Goal: Check status: Check status

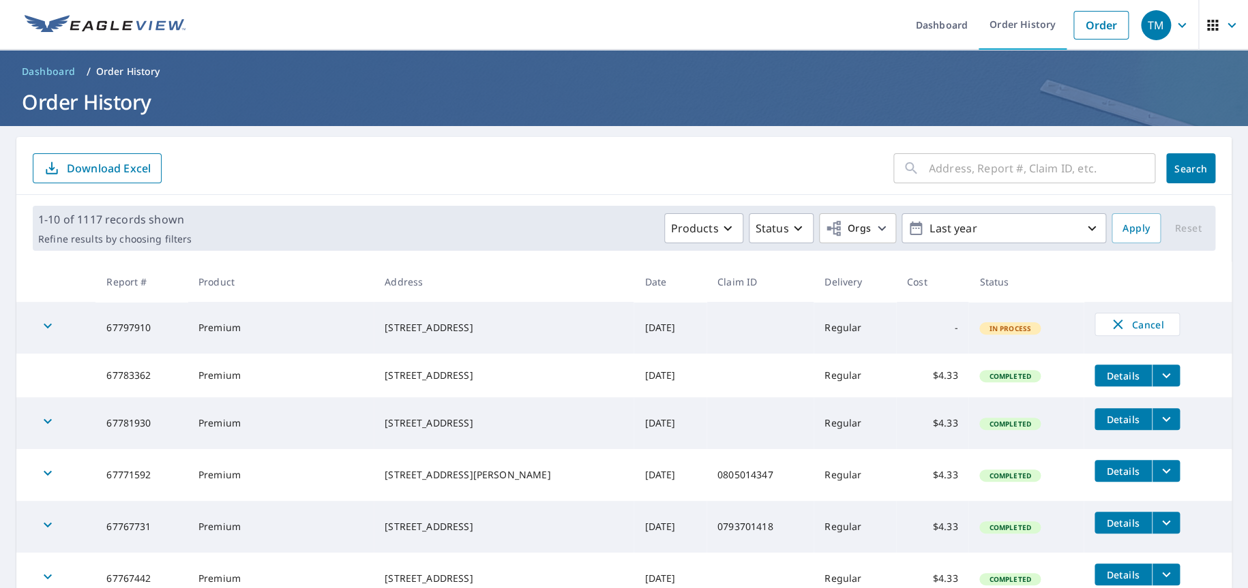
click at [929, 167] on input "text" at bounding box center [1042, 168] width 226 height 38
type input "102"
click button "Search" at bounding box center [1190, 168] width 49 height 30
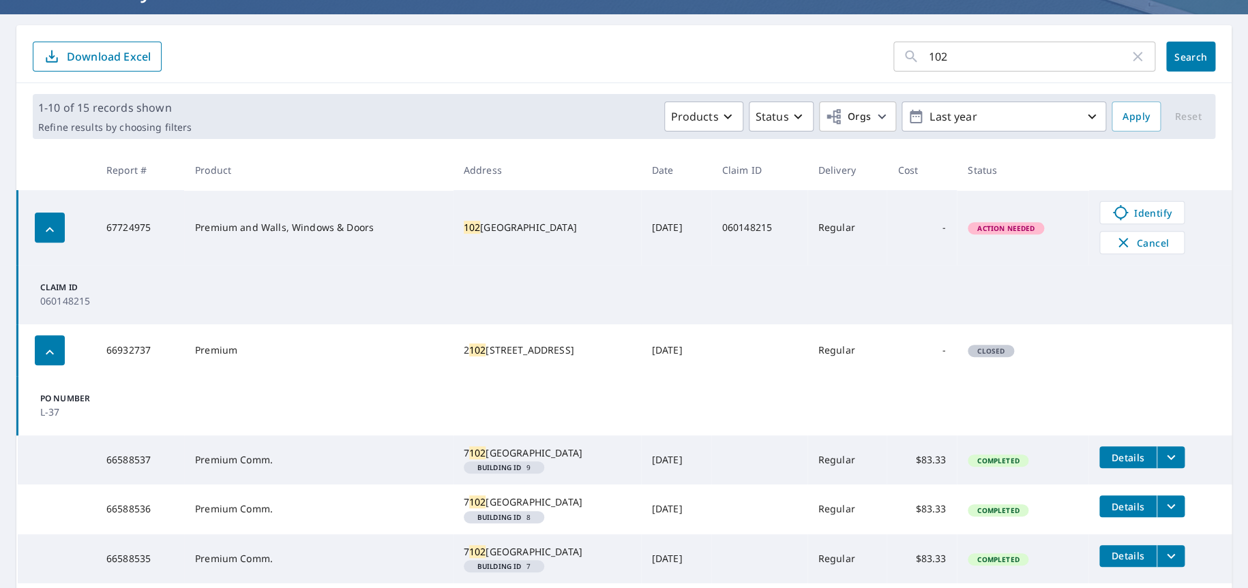
scroll to position [136, 0]
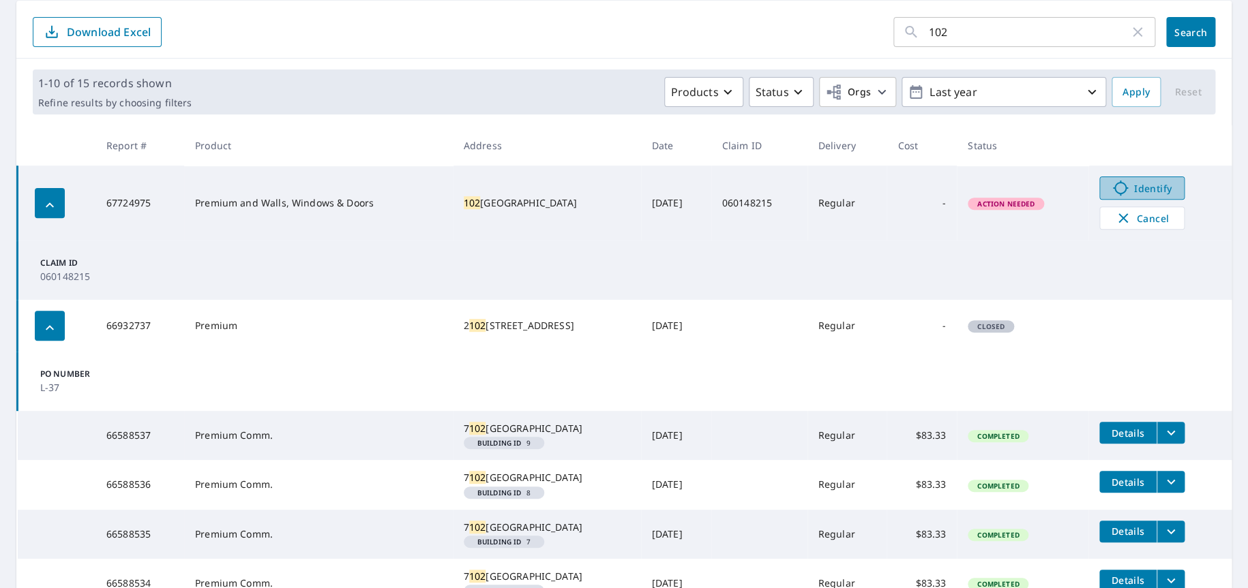
click at [1107, 179] on link "Identify" at bounding box center [1141, 188] width 85 height 23
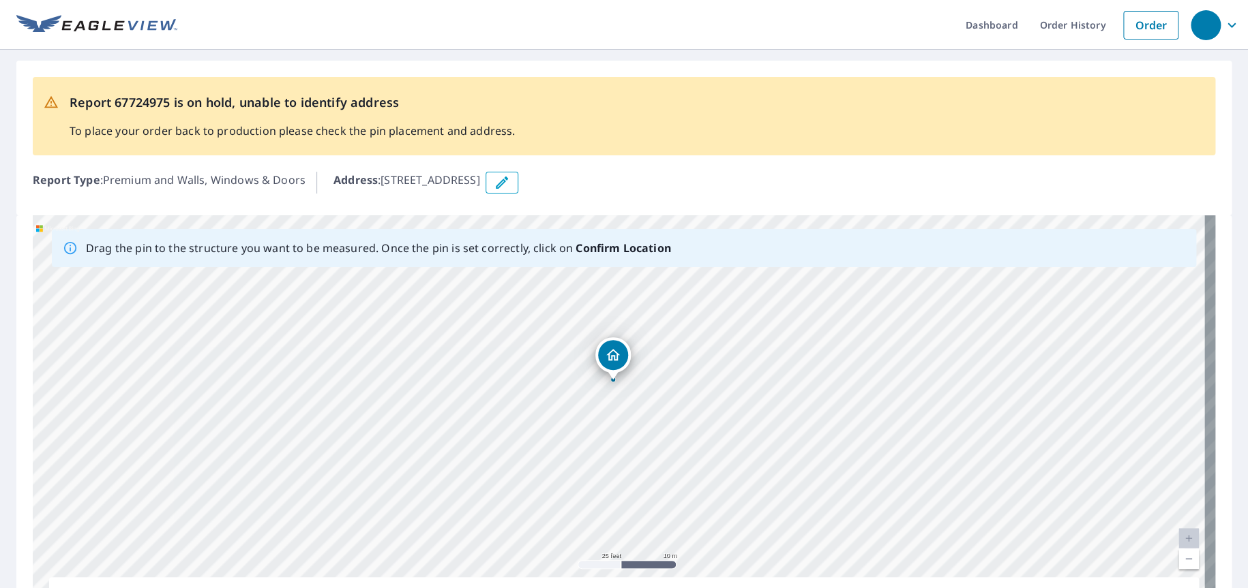
drag, startPoint x: 723, startPoint y: 477, endPoint x: 717, endPoint y: 430, distance: 47.4
click at [717, 430] on div "102 S 1st St Sanger, TX 76266" at bounding box center [624, 429] width 1182 height 428
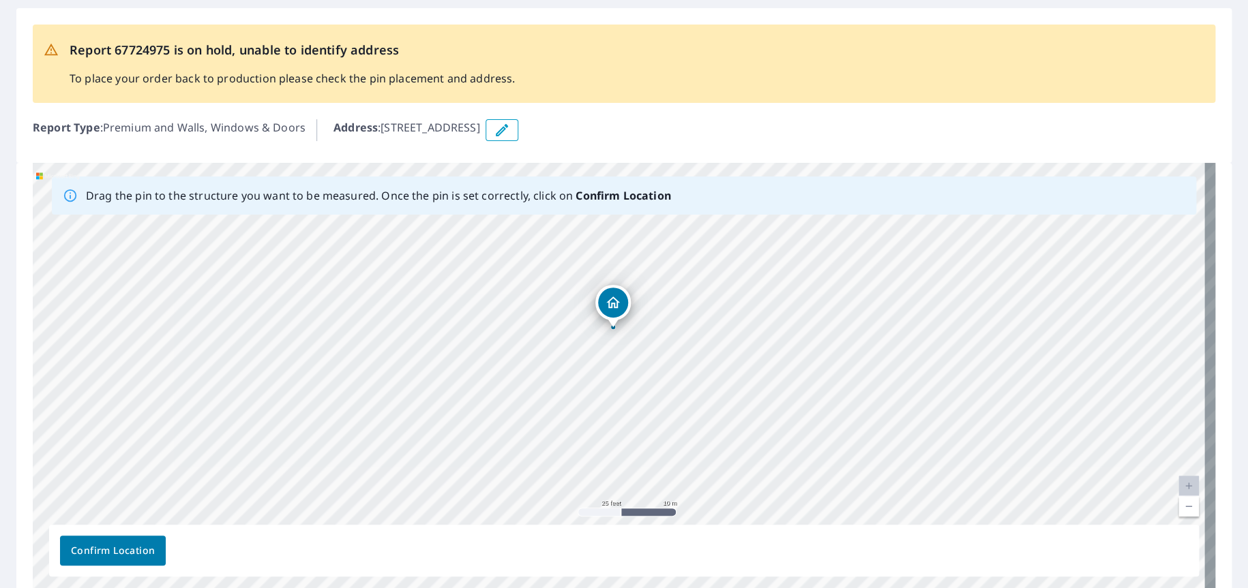
scroll to position [117, 0]
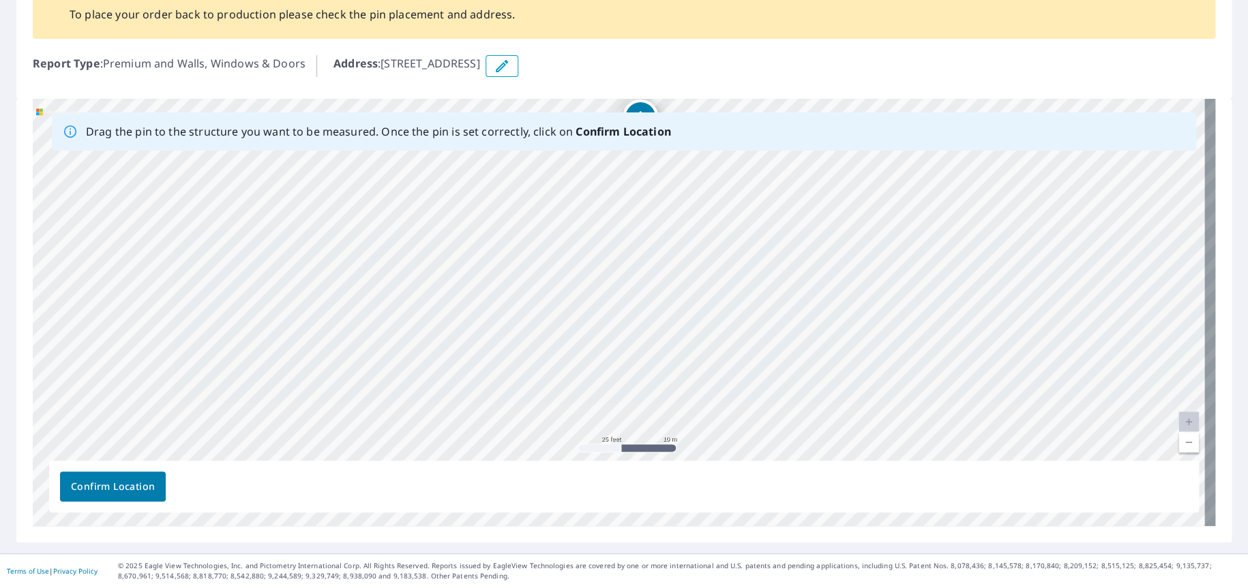
drag, startPoint x: 721, startPoint y: 301, endPoint x: 748, endPoint y: 179, distance: 124.4
click at [748, 179] on div "102 S 1st St Sanger, TX 76266" at bounding box center [624, 313] width 1182 height 428
drag, startPoint x: 753, startPoint y: 276, endPoint x: 682, endPoint y: 408, distance: 149.5
click at [682, 408] on div "102 S 1st St Sanger, TX 76266" at bounding box center [624, 313] width 1182 height 428
drag, startPoint x: 693, startPoint y: 286, endPoint x: 695, endPoint y: 363, distance: 76.4
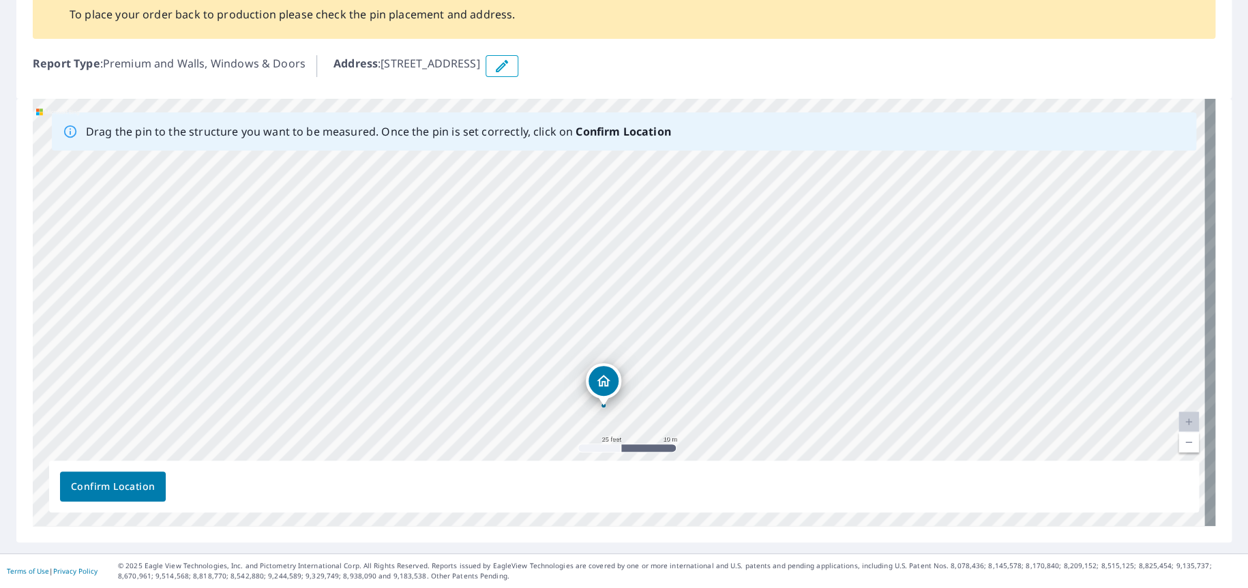
click at [717, 434] on div "102 S 1st St Sanger, TX 76266" at bounding box center [624, 313] width 1182 height 428
drag, startPoint x: 665, startPoint y: 273, endPoint x: 691, endPoint y: 395, distance: 124.9
click at [704, 425] on div "102 S 1st St Sanger, TX 76266" at bounding box center [624, 313] width 1182 height 428
drag, startPoint x: 678, startPoint y: 325, endPoint x: 681, endPoint y: 250, distance: 75.1
click at [681, 250] on div "102 S 1st St Sanger, TX 76266" at bounding box center [624, 313] width 1182 height 428
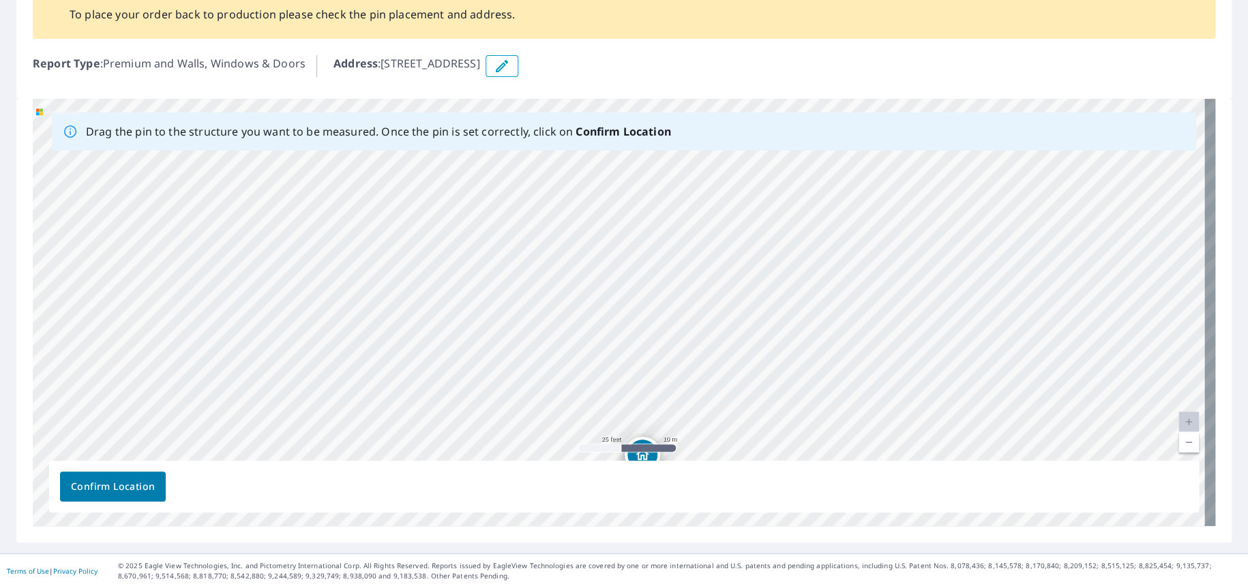
drag, startPoint x: 729, startPoint y: 384, endPoint x: 705, endPoint y: 243, distance: 142.5
click at [707, 249] on div "102 S 1st St Sanger, TX 76266" at bounding box center [624, 313] width 1182 height 428
drag, startPoint x: 738, startPoint y: 362, endPoint x: 710, endPoint y: 207, distance: 157.4
click at [710, 208] on div "102 S 1st St Sanger, TX 76266" at bounding box center [624, 313] width 1182 height 428
drag, startPoint x: 706, startPoint y: 322, endPoint x: 702, endPoint y: 209, distance: 113.2
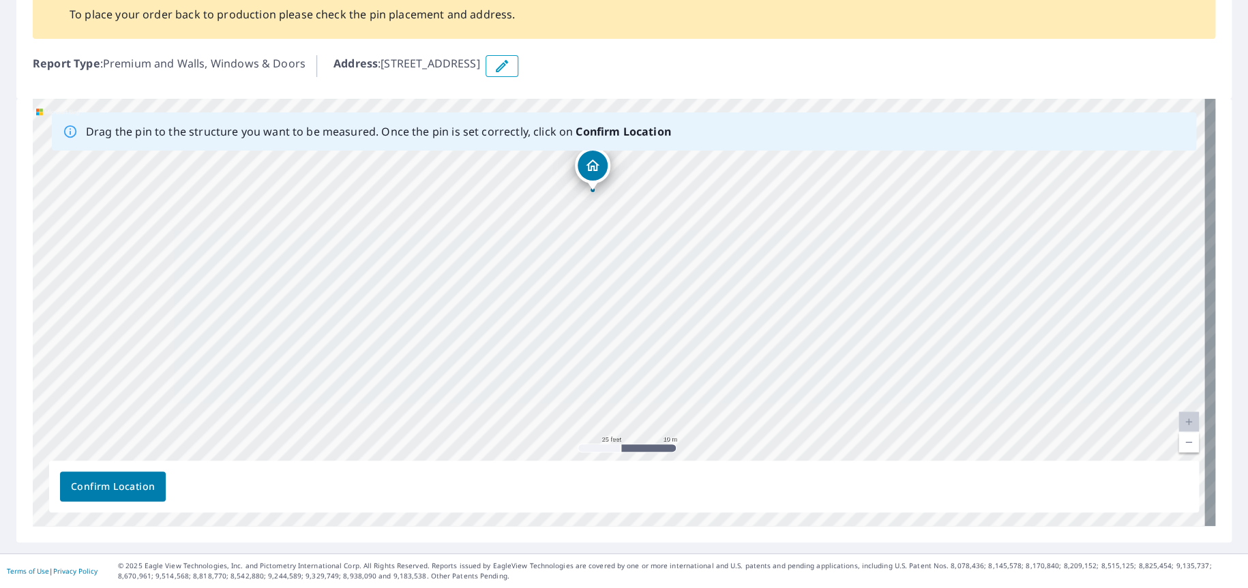
click at [702, 215] on div "102 S 1st St Sanger, TX 76266" at bounding box center [624, 313] width 1182 height 428
drag, startPoint x: 696, startPoint y: 284, endPoint x: 677, endPoint y: 143, distance: 141.8
click at [677, 144] on div "Drag the pin to the structure you want to be measured. Once the pin is set corr…" at bounding box center [624, 313] width 1182 height 428
drag, startPoint x: 689, startPoint y: 223, endPoint x: 688, endPoint y: 95, distance: 128.2
click at [689, 95] on div "Report 67724975 is on hold, unable to identify address To place your order back…" at bounding box center [624, 243] width 1248 height 620
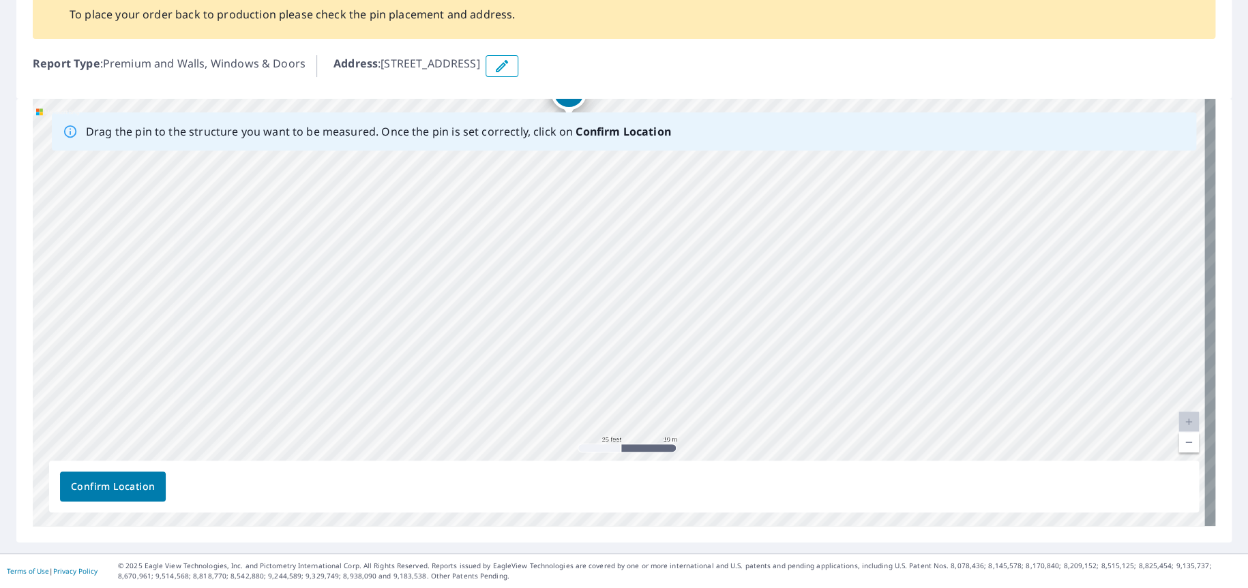
drag, startPoint x: 687, startPoint y: 361, endPoint x: 682, endPoint y: 288, distance: 72.4
click at [683, 295] on div "102 S 1st St Sanger, TX 76266" at bounding box center [624, 313] width 1182 height 428
drag, startPoint x: 722, startPoint y: 325, endPoint x: 707, endPoint y: 142, distance: 183.4
click at [707, 142] on div "Drag the pin to the structure you want to be measured. Once the pin is set corr…" at bounding box center [624, 313] width 1182 height 428
drag, startPoint x: 682, startPoint y: 239, endPoint x: 689, endPoint y: 168, distance: 71.3
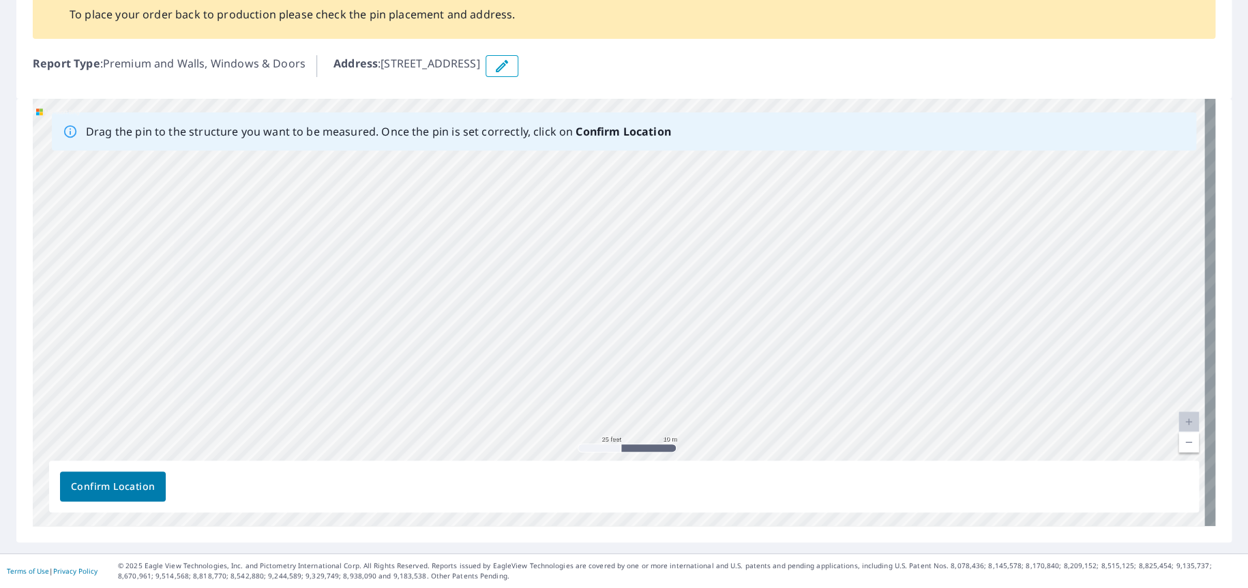
click at [689, 170] on div "102 S 1st St Sanger, TX 76266" at bounding box center [624, 313] width 1182 height 428
drag, startPoint x: 681, startPoint y: 219, endPoint x: 685, endPoint y: 197, distance: 22.1
click at [685, 197] on div "102 S 1st St Sanger, TX 76266" at bounding box center [624, 313] width 1182 height 428
click at [568, 305] on div "102 S 1st St Sanger, TX 76266" at bounding box center [624, 313] width 1182 height 428
drag, startPoint x: 617, startPoint y: 306, endPoint x: 634, endPoint y: 470, distance: 164.5
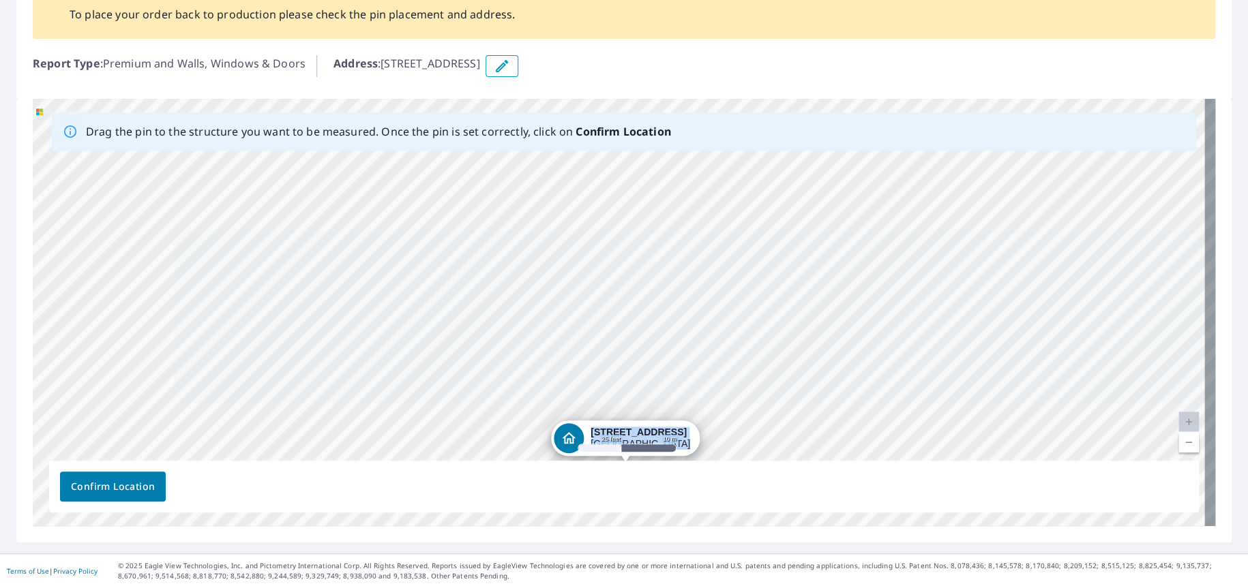
click at [632, 477] on div "Drag the pin to the structure you want to be measured. Once the pin is set corr…" at bounding box center [624, 313] width 1182 height 428
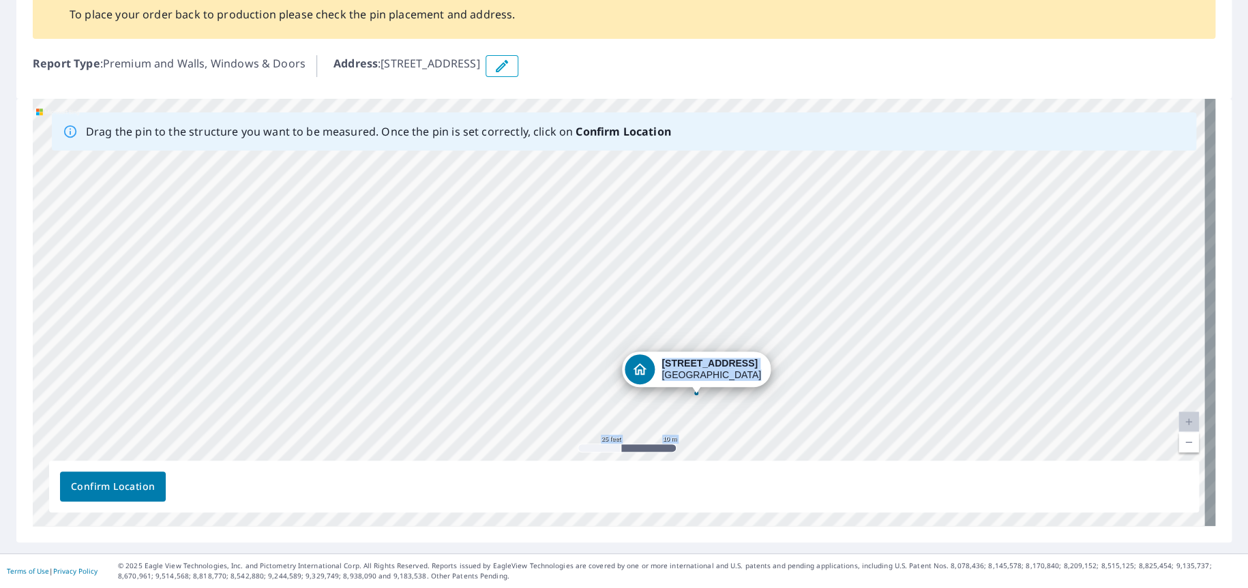
click at [699, 395] on div "102 S 1st St Sanger, TX 76266" at bounding box center [624, 313] width 1182 height 428
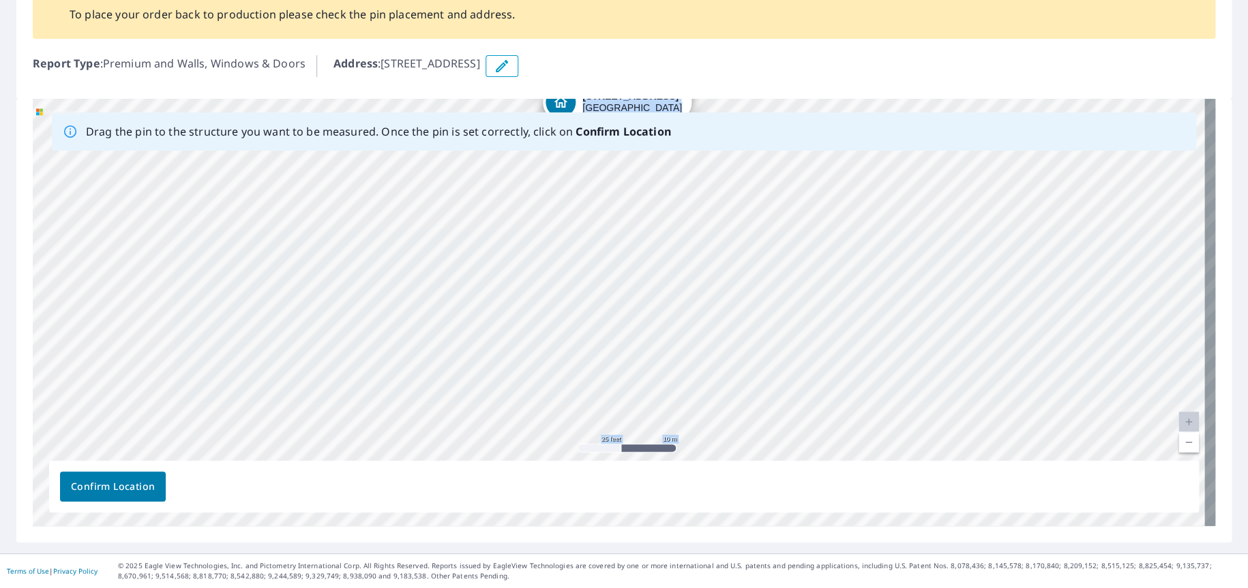
drag, startPoint x: 697, startPoint y: 286, endPoint x: 695, endPoint y: 209, distance: 77.1
click at [695, 209] on div "102 S 1st St Sanger, TX 76266" at bounding box center [624, 313] width 1182 height 428
click at [1178, 447] on link "Current Level 20, Zoom Out" at bounding box center [1188, 442] width 20 height 20
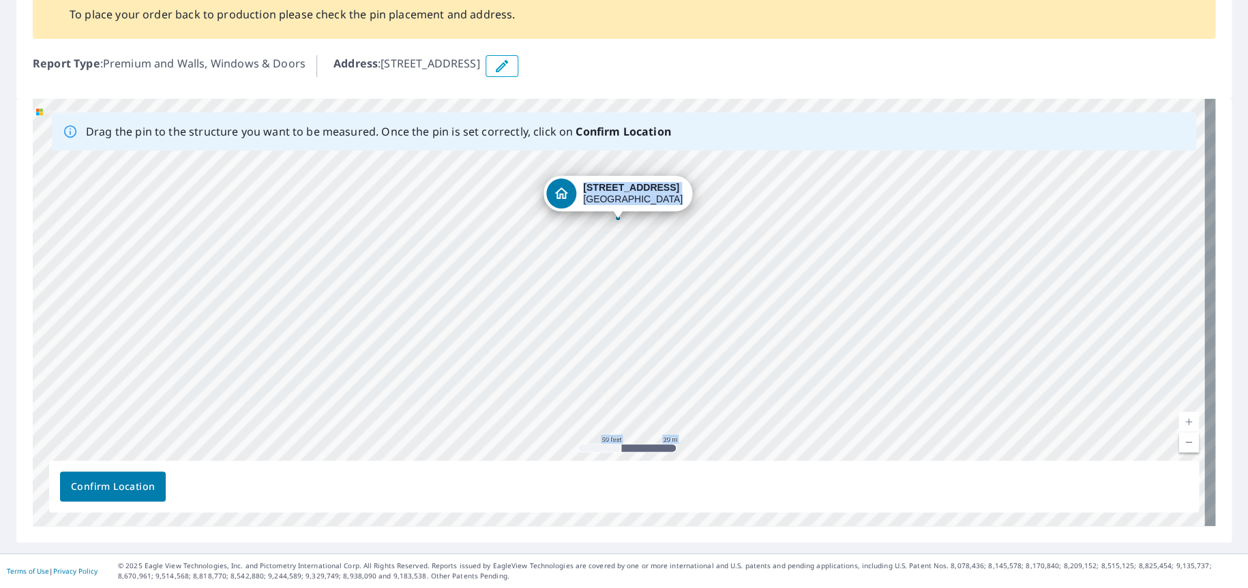
click at [1178, 441] on link "Current Level 19, Zoom Out" at bounding box center [1188, 442] width 20 height 20
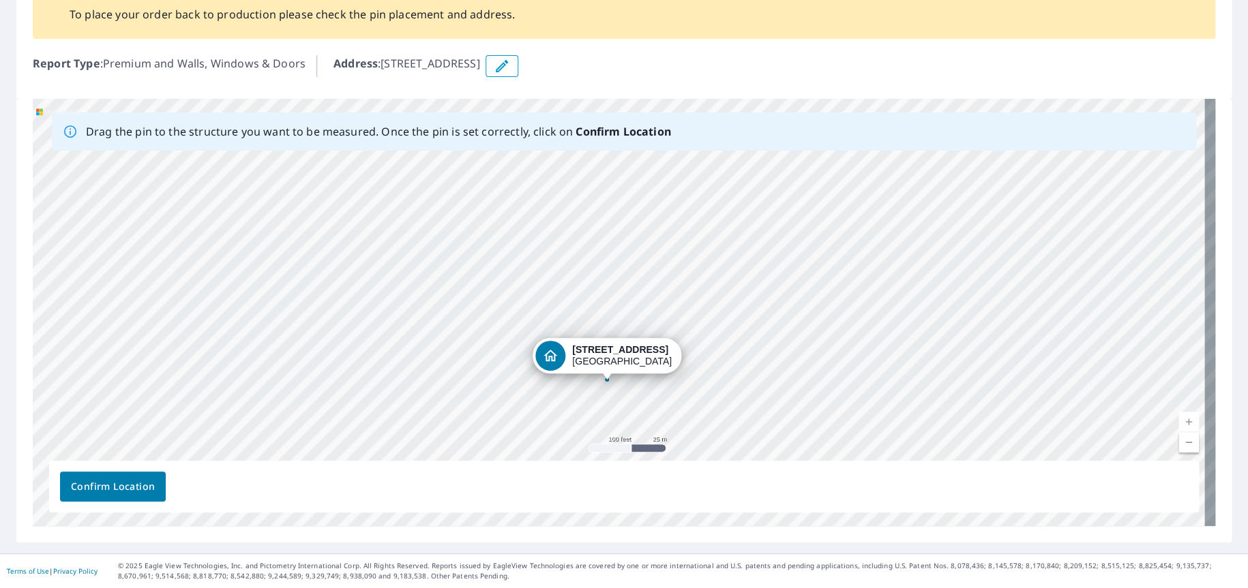
drag, startPoint x: 621, startPoint y: 239, endPoint x: 610, endPoint y: 355, distance: 116.4
click at [610, 355] on div "102 S 1st St Sanger, TX 76266" at bounding box center [624, 313] width 1182 height 428
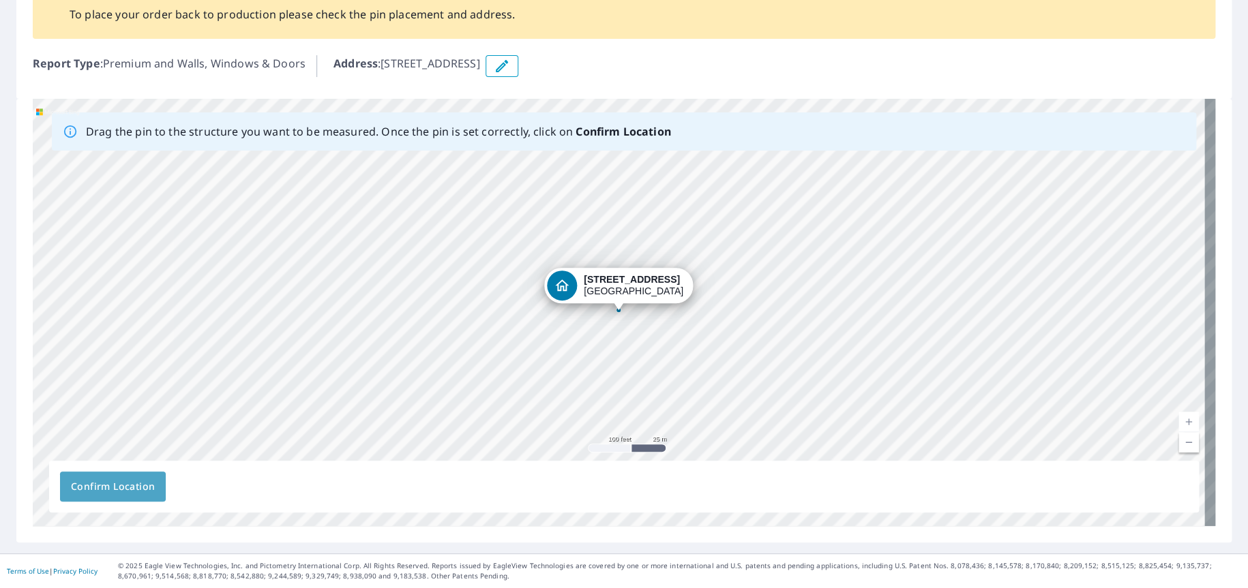
click at [134, 480] on span "Confirm Location" at bounding box center [113, 487] width 84 height 17
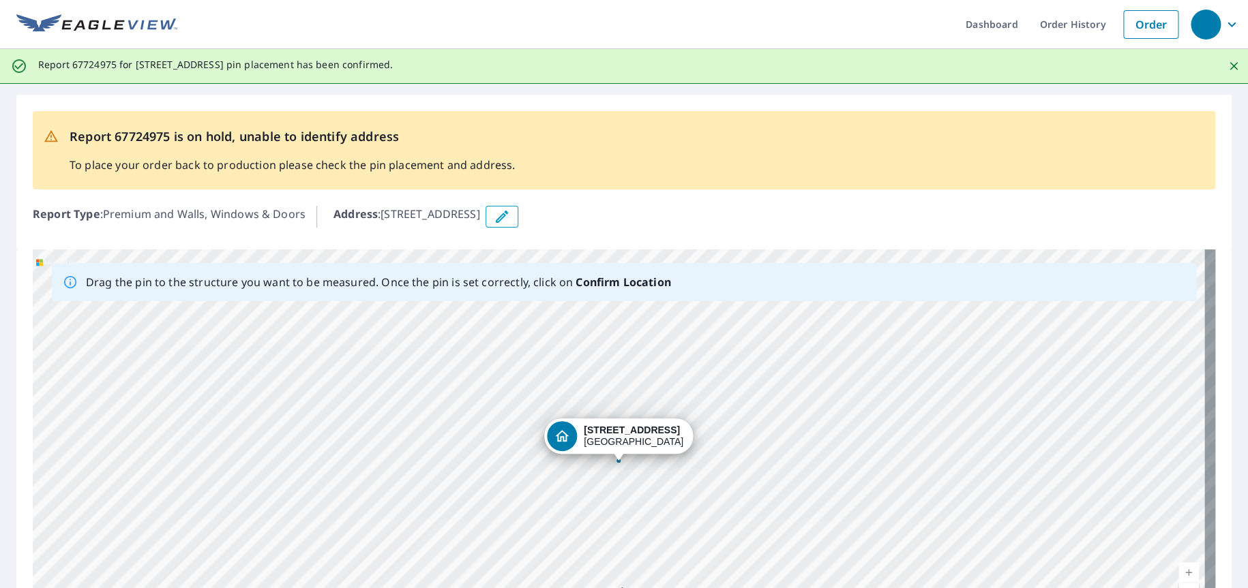
scroll to position [0, 0]
